Goal: Task Accomplishment & Management: Manage account settings

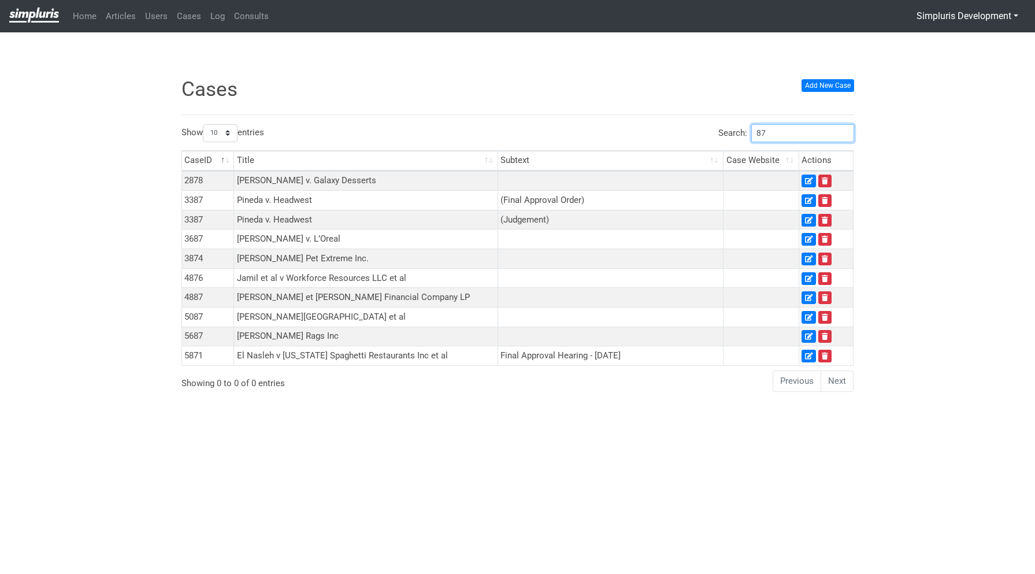
click at [803, 132] on input "87" at bounding box center [803, 133] width 103 height 18
drag, startPoint x: 784, startPoint y: 132, endPoint x: 729, endPoint y: 131, distance: 55.5
click at [729, 131] on label "Search: 87" at bounding box center [787, 133] width 136 height 18
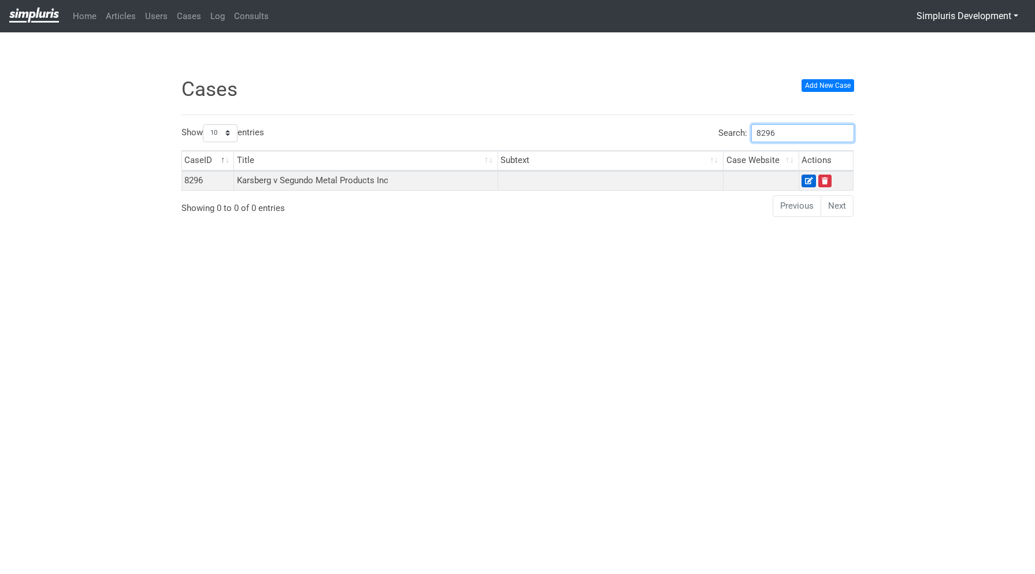
type input "8296"
click at [806, 179] on icon at bounding box center [809, 180] width 8 height 7
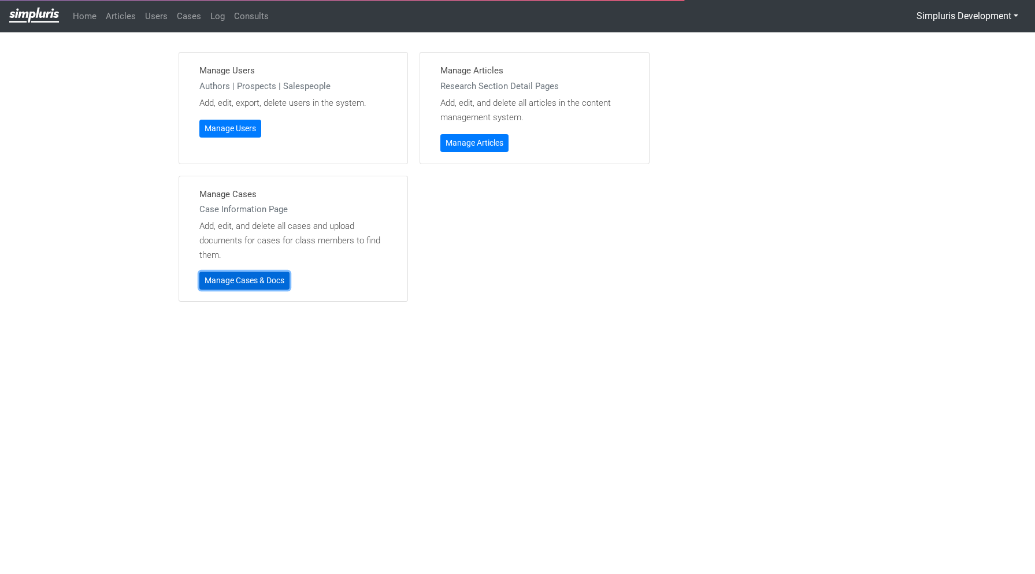
click at [277, 280] on link "Manage Cases & Docs" at bounding box center [244, 281] width 90 height 18
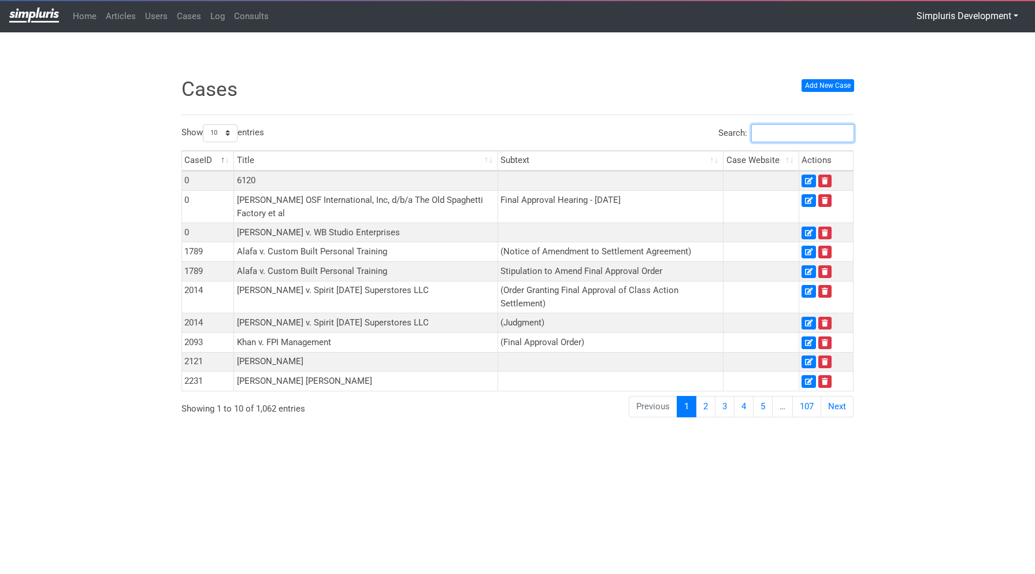
click at [786, 135] on input "Search:" at bounding box center [803, 133] width 103 height 18
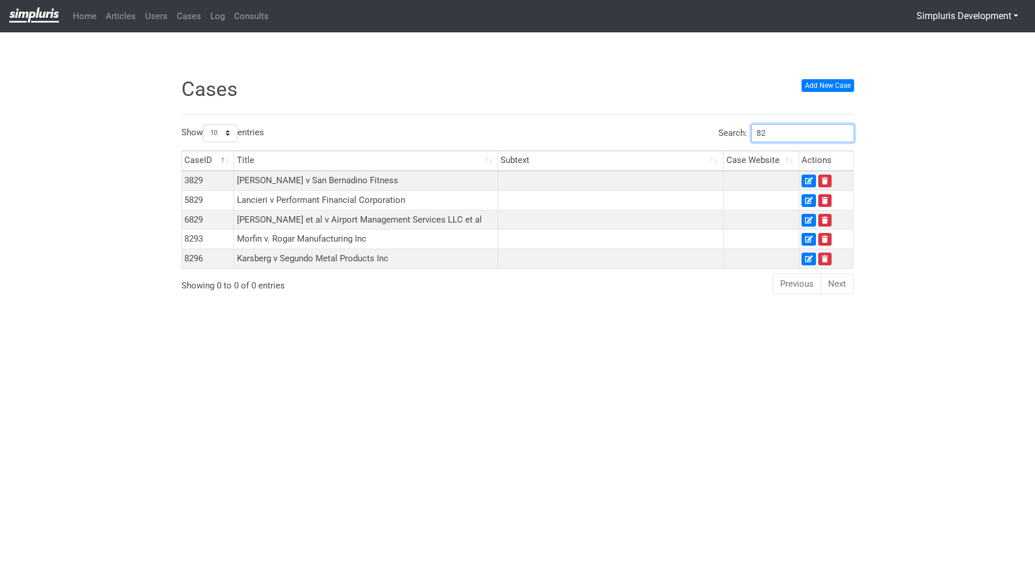
type input "8"
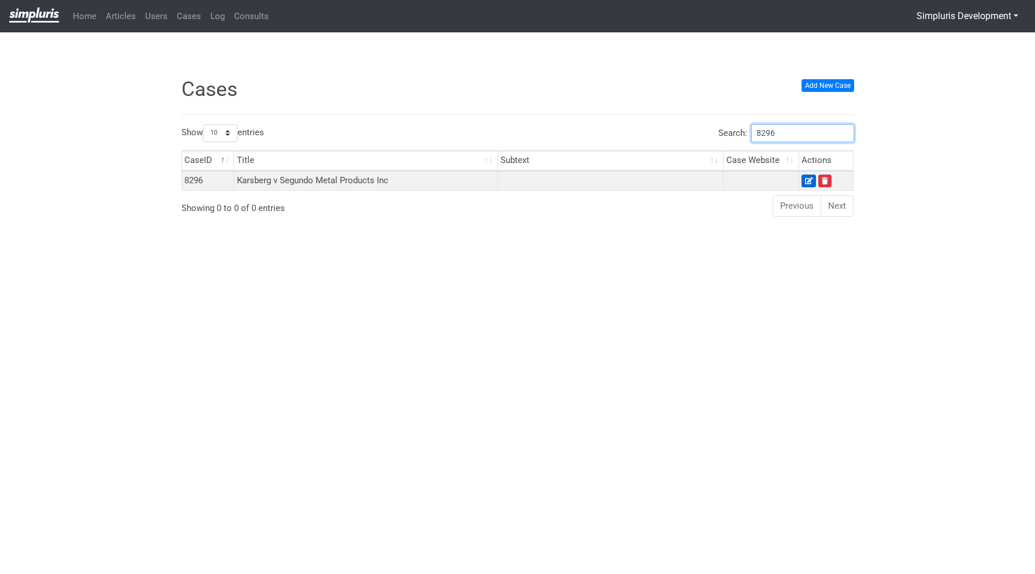
type input "8296"
click at [809, 181] on icon at bounding box center [809, 180] width 8 height 7
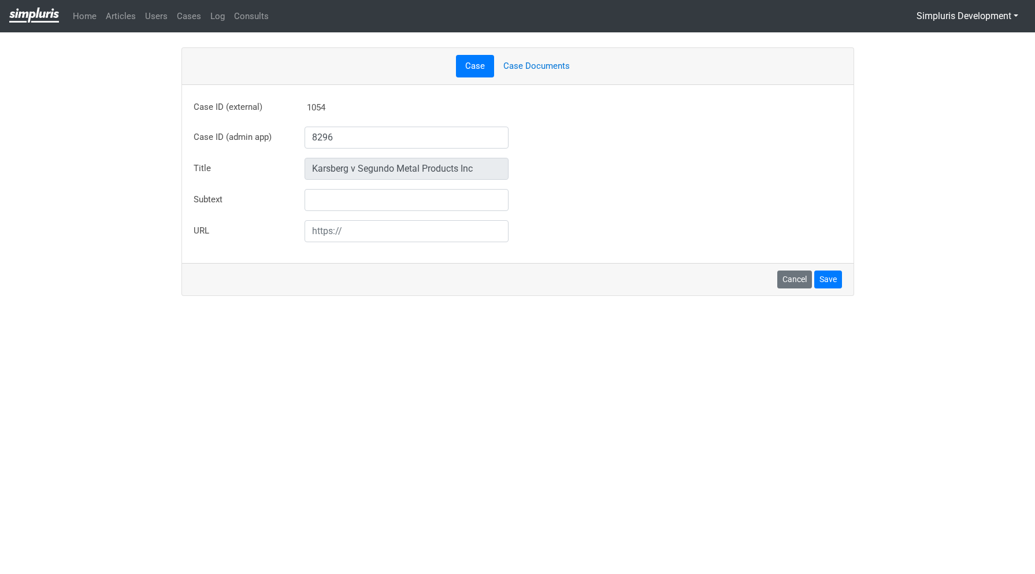
click at [536, 65] on link "Case Documents" at bounding box center [536, 66] width 85 height 23
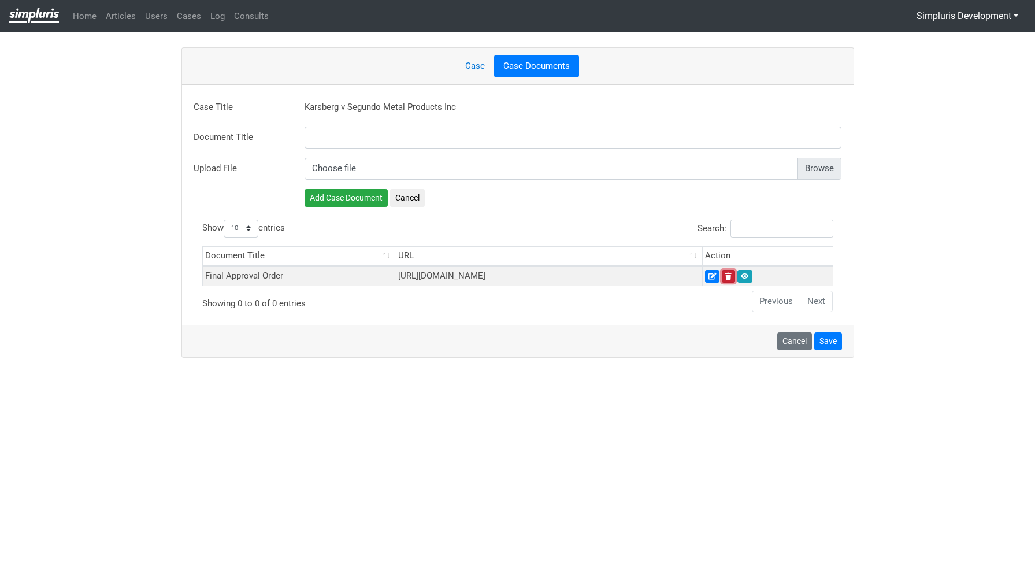
click at [732, 277] on icon at bounding box center [728, 276] width 6 height 7
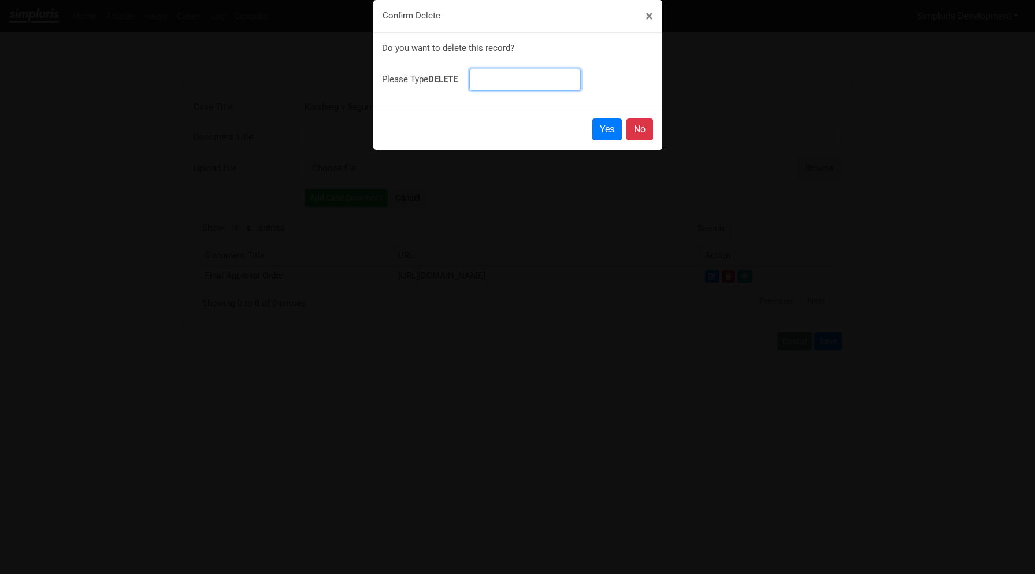
click at [538, 77] on input at bounding box center [525, 80] width 112 height 22
type input "DELETE"
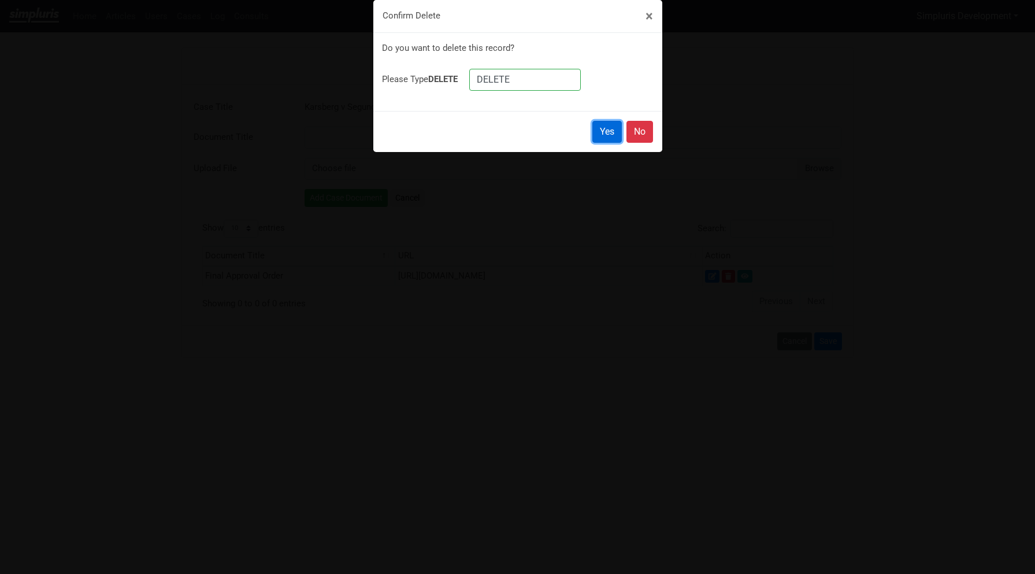
click at [604, 131] on link "Yes" at bounding box center [607, 132] width 29 height 22
